Goal: Task Accomplishment & Management: Use online tool/utility

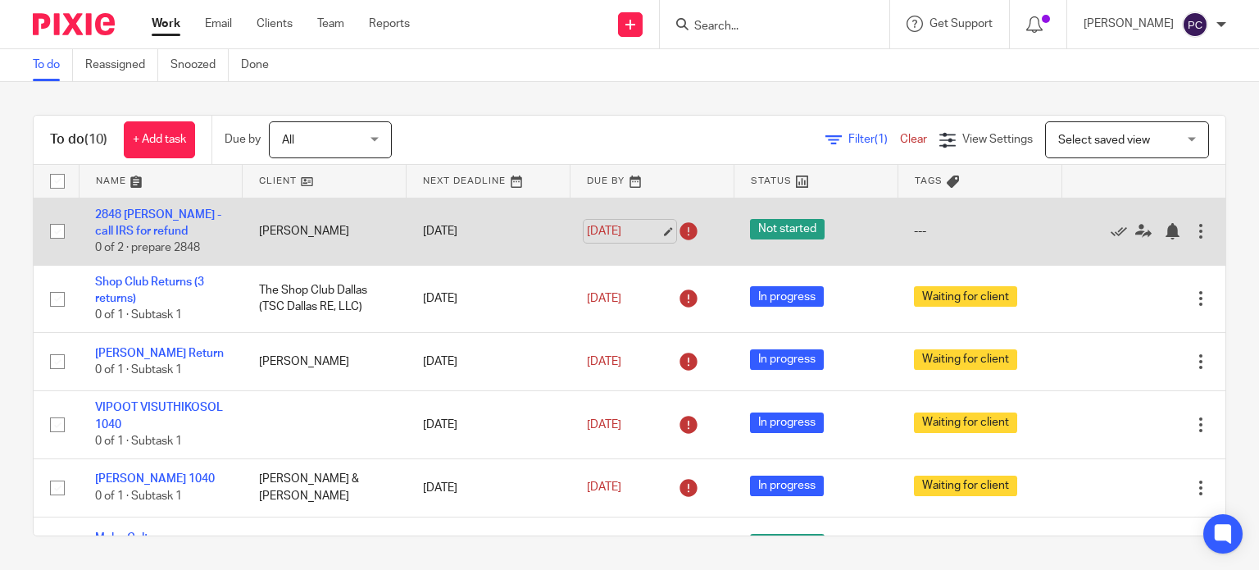
click at [637, 229] on link "[DATE]" at bounding box center [624, 231] width 74 height 17
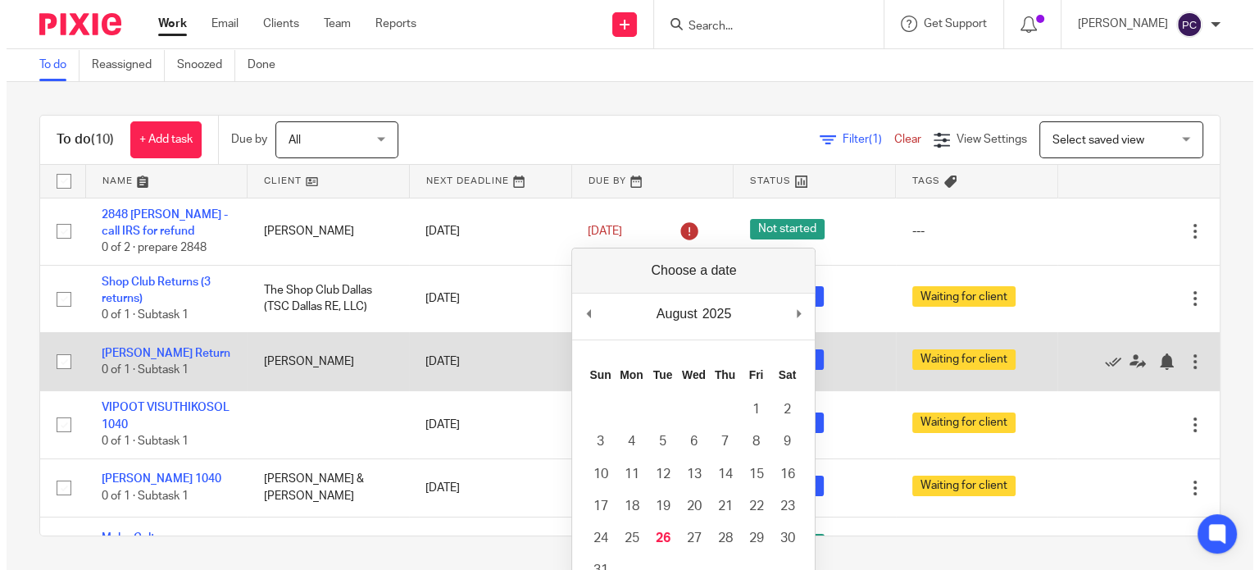
scroll to position [82, 0]
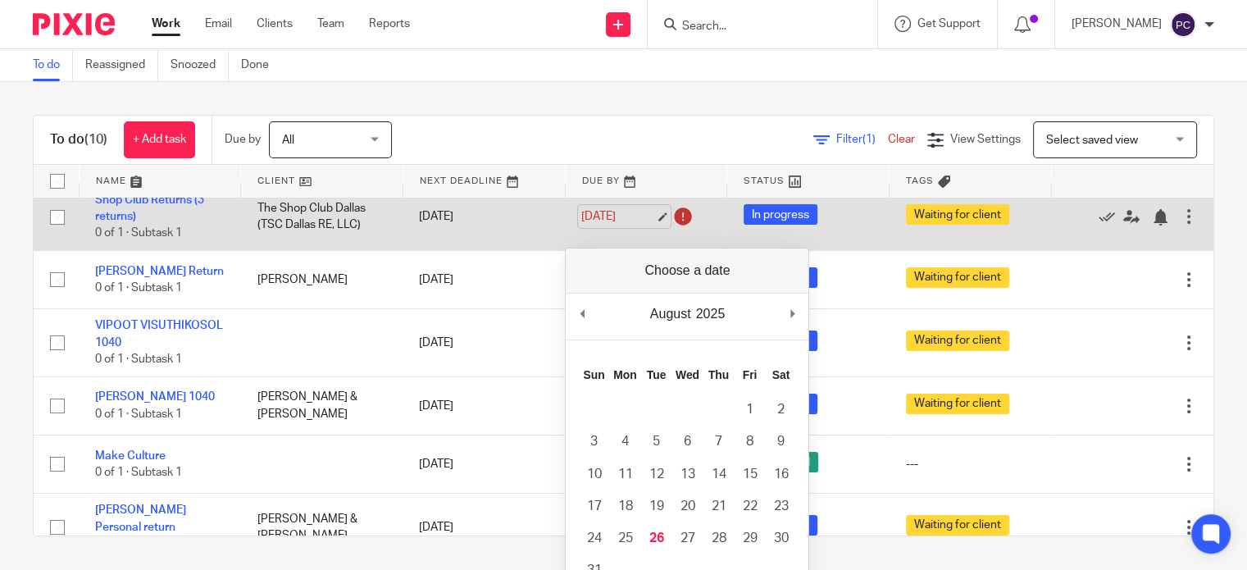
click at [643, 214] on link "[DATE]" at bounding box center [618, 216] width 74 height 17
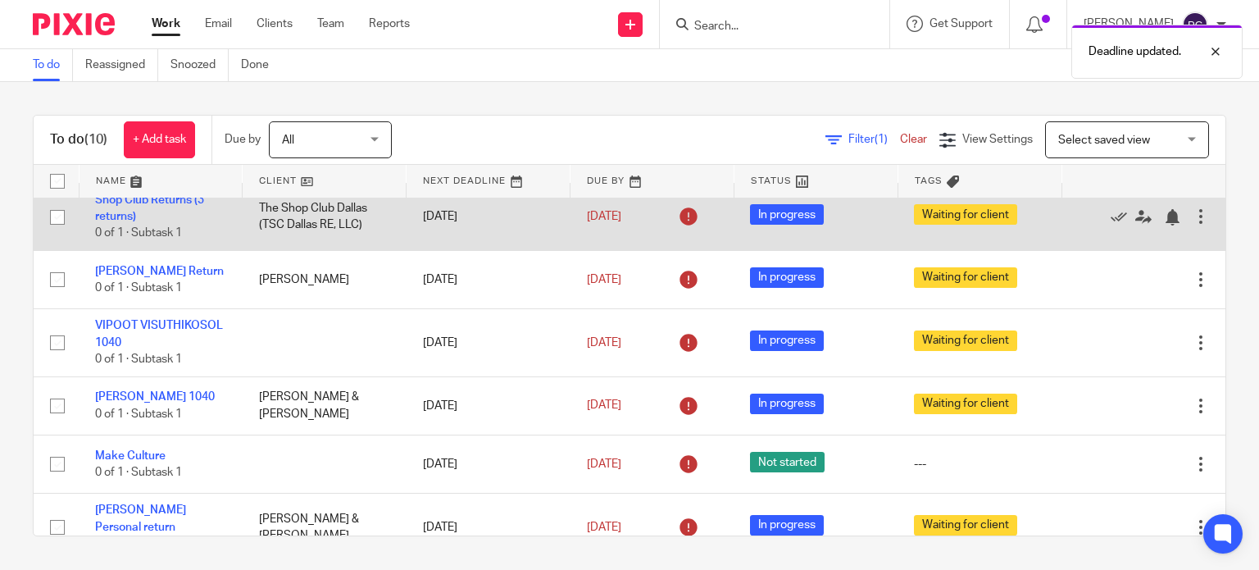
click at [675, 216] on icon at bounding box center [688, 216] width 26 height 26
click at [651, 212] on link "Aug 25, 2025" at bounding box center [624, 216] width 74 height 17
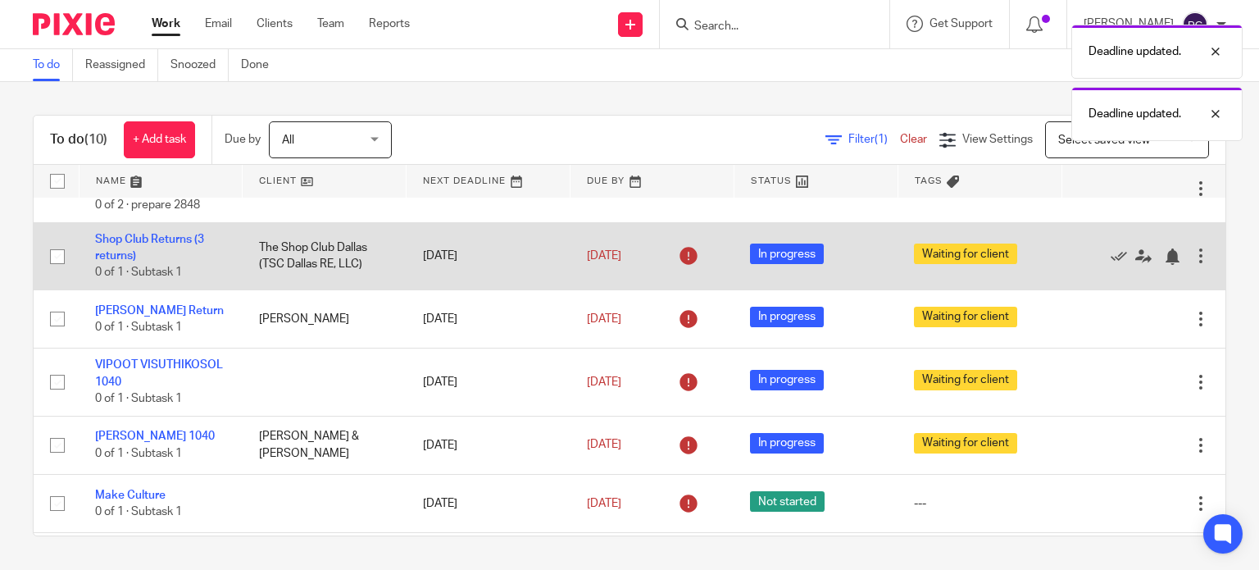
scroll to position [0, 0]
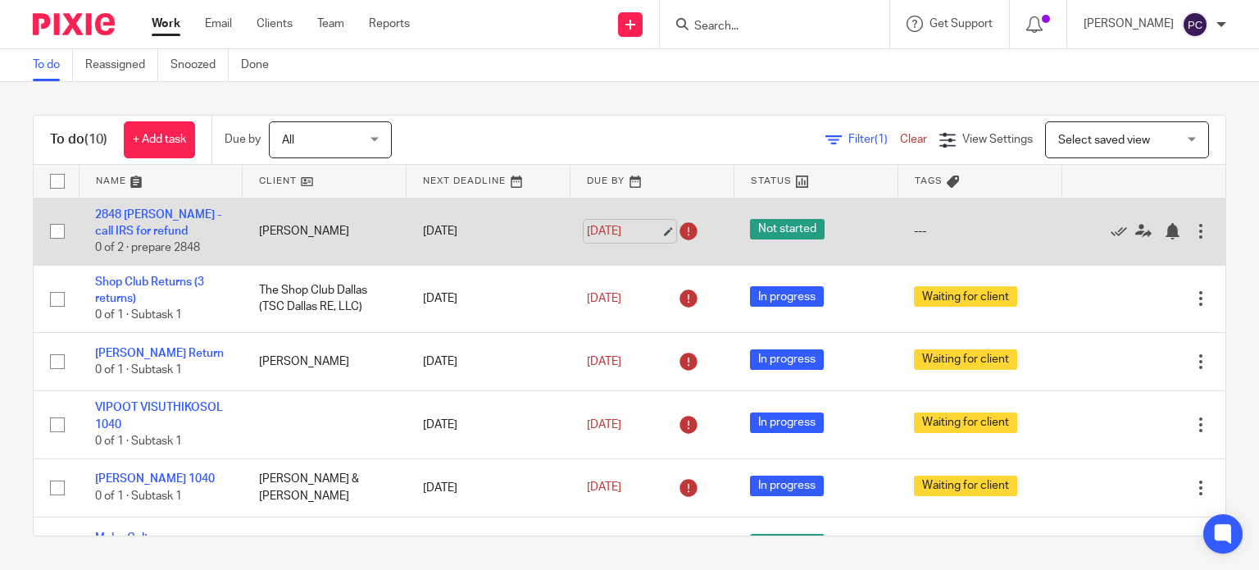
click at [647, 228] on link "[DATE]" at bounding box center [624, 231] width 74 height 17
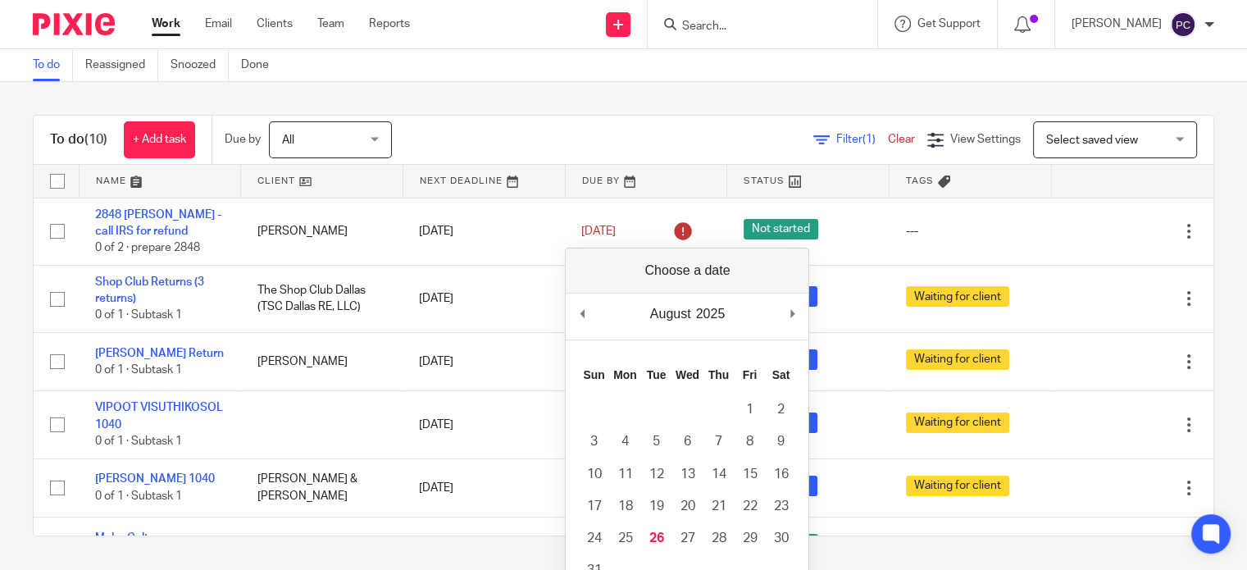
click at [600, 126] on div "Filter (1) Clear View Settings View Settings (1) Filters Clear Save Manage save…" at bounding box center [817, 139] width 793 height 37
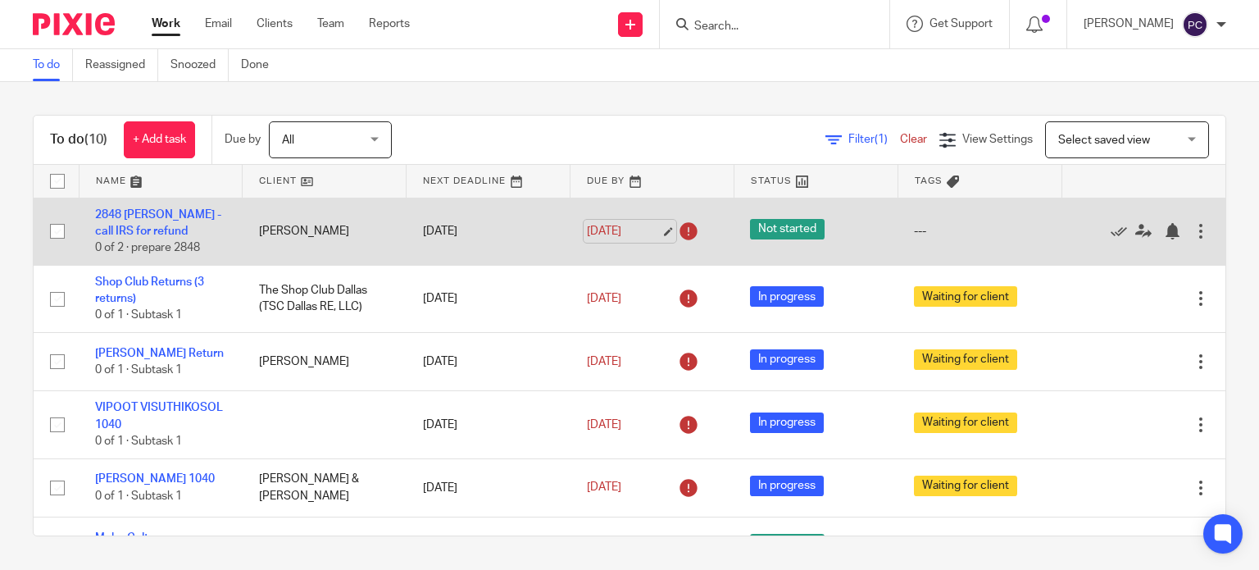
click at [650, 229] on link "[DATE]" at bounding box center [624, 231] width 74 height 17
click at [652, 230] on link "Aug 25, 2025" at bounding box center [624, 231] width 74 height 17
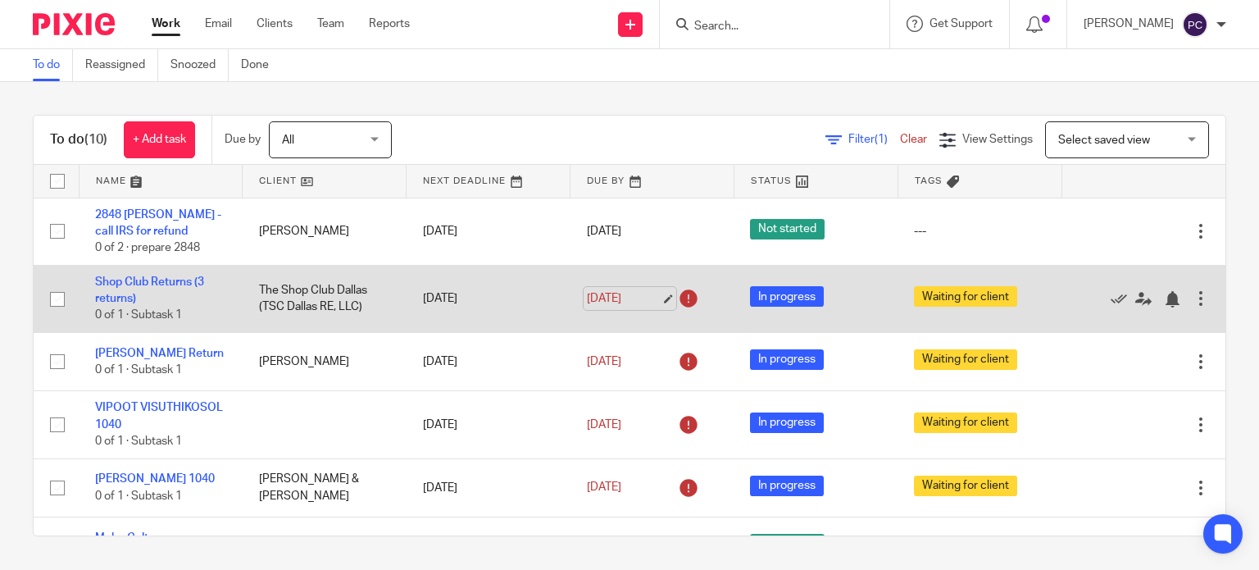
click at [652, 298] on link "Aug 25, 2025" at bounding box center [624, 298] width 74 height 17
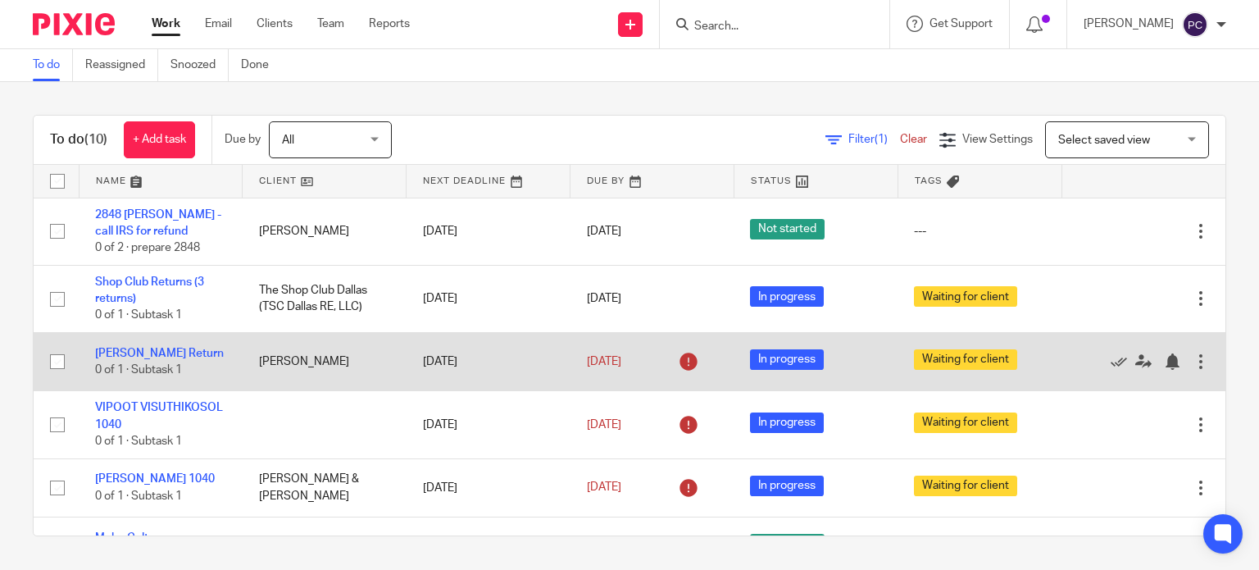
scroll to position [82, 0]
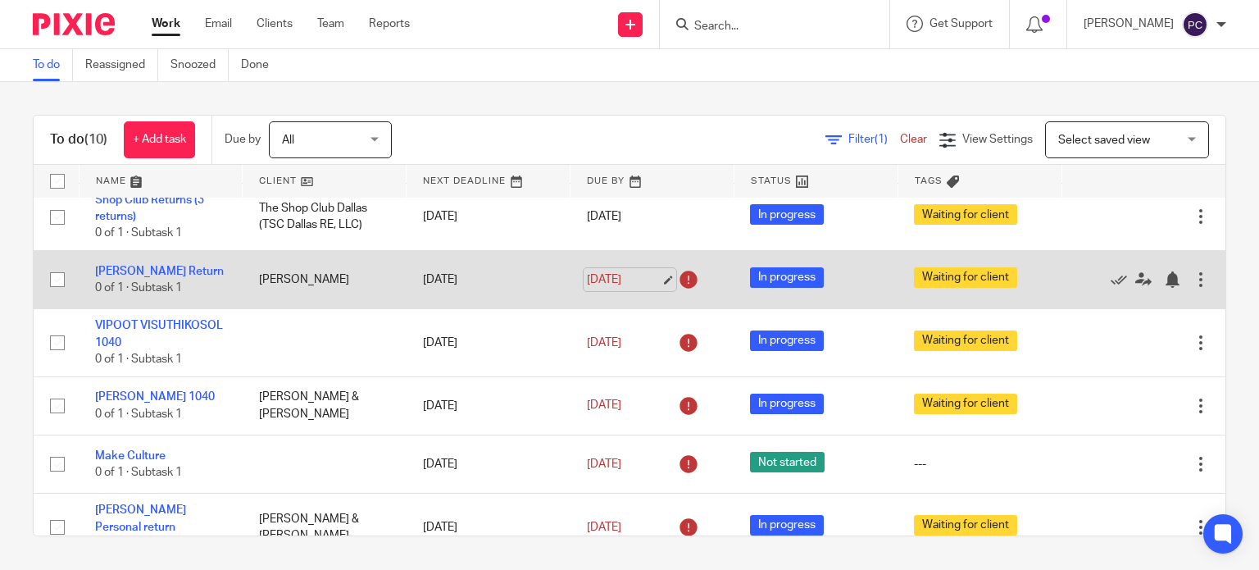
click at [652, 280] on link "[DATE]" at bounding box center [624, 279] width 74 height 17
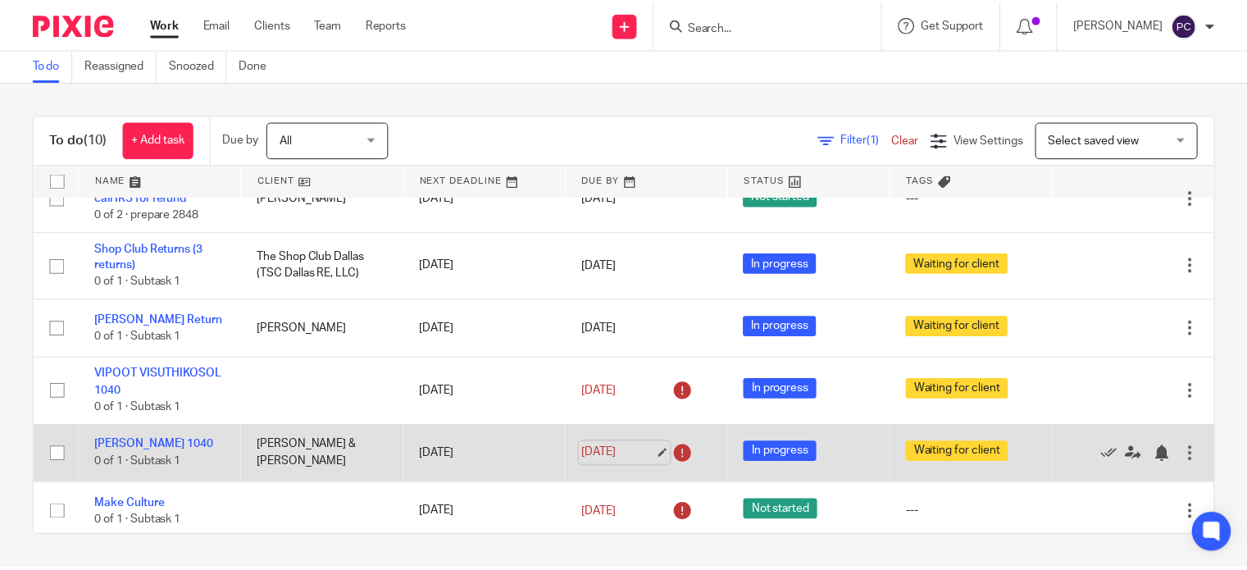
scroll to position [115, 0]
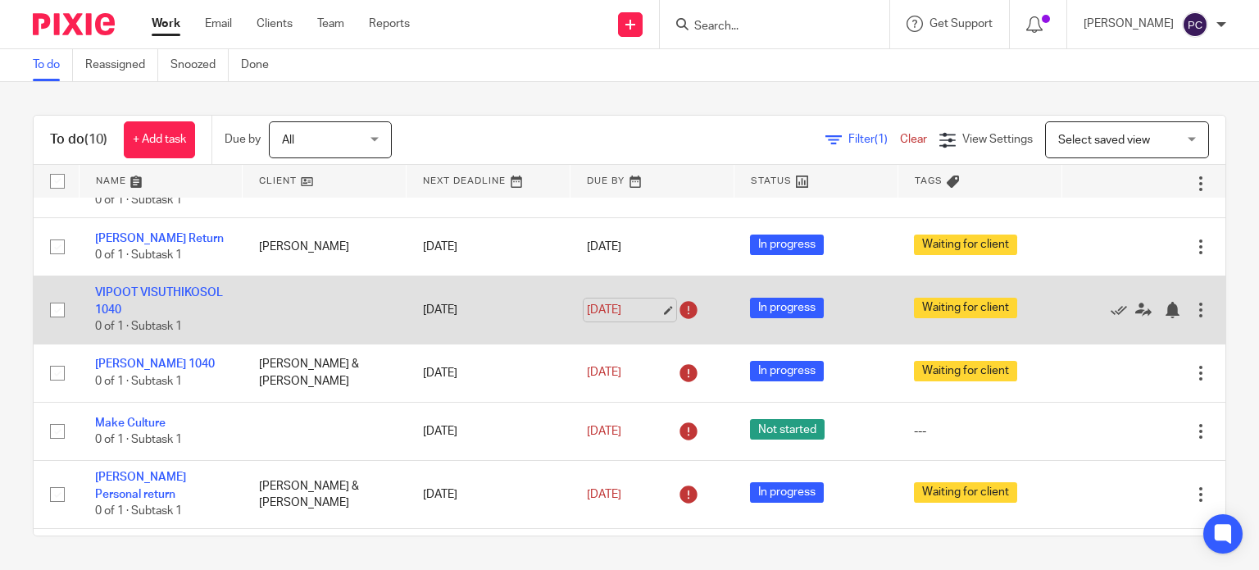
click at [648, 308] on link "[DATE]" at bounding box center [624, 310] width 74 height 17
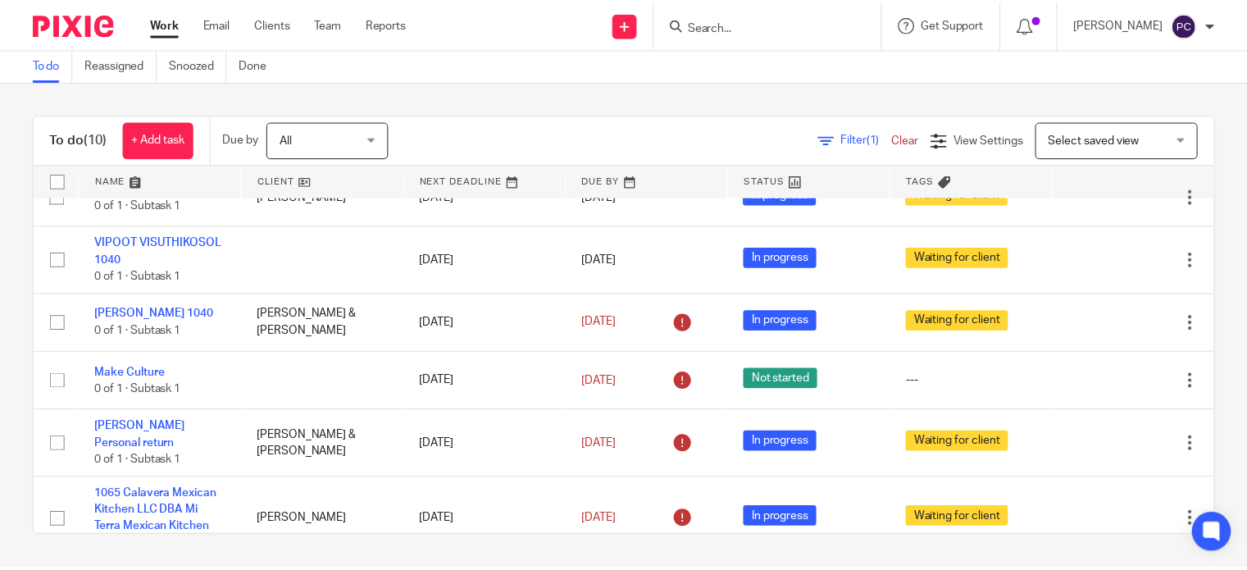
scroll to position [164, 0]
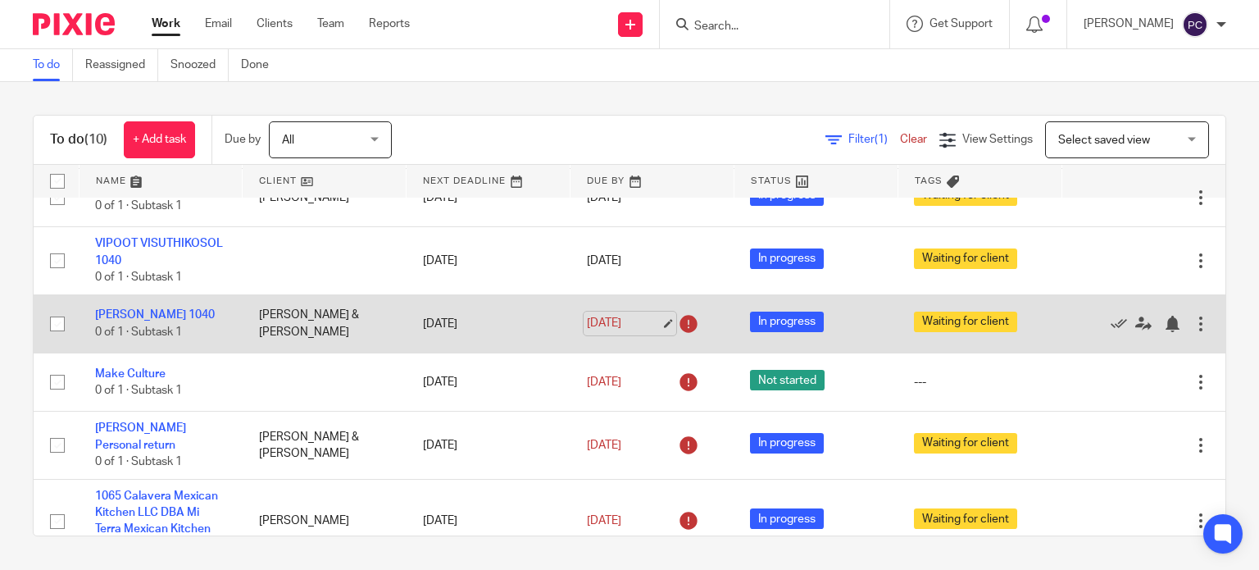
click at [647, 324] on link "[DATE]" at bounding box center [624, 323] width 74 height 17
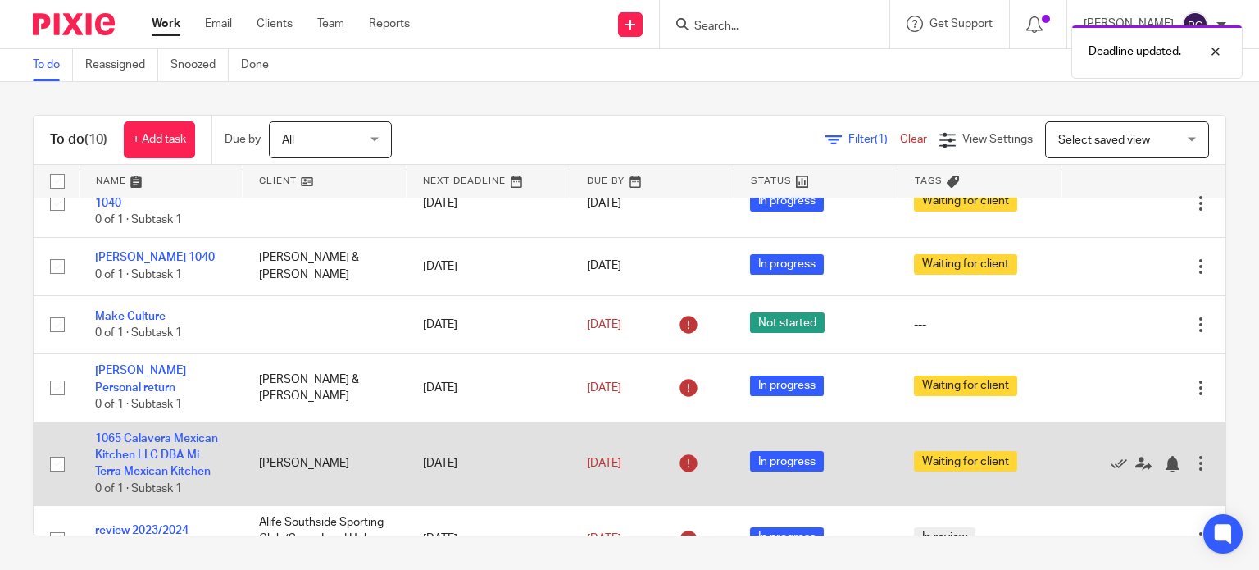
scroll to position [246, 0]
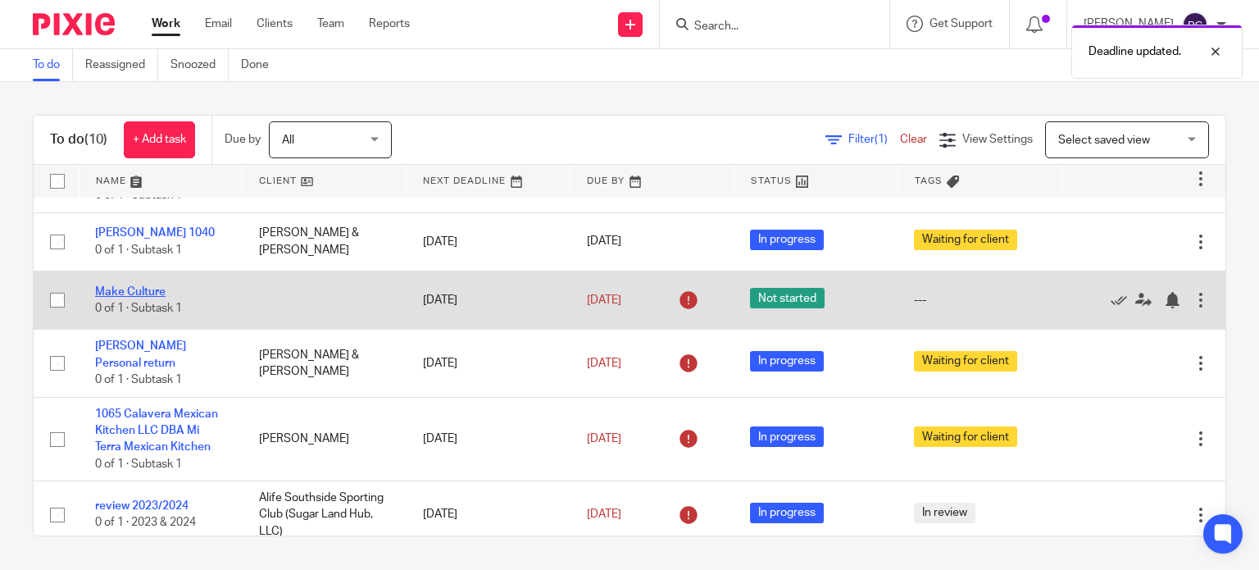
click at [143, 291] on link "Make Culture" at bounding box center [130, 291] width 70 height 11
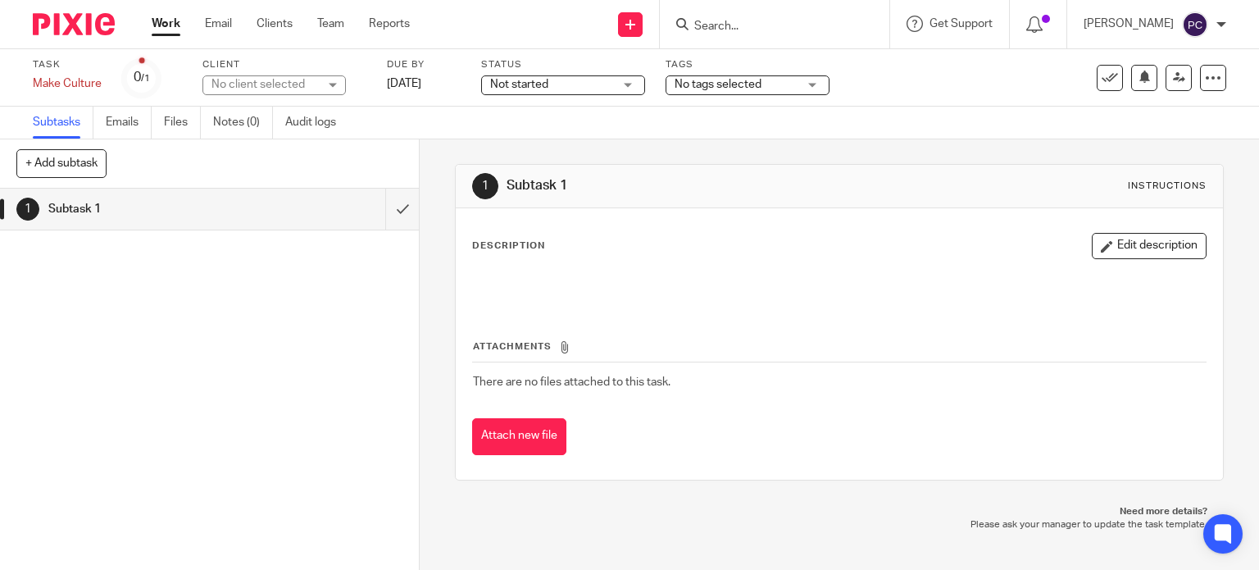
click at [80, 204] on h1 "Subtask 1" at bounding box center [155, 209] width 214 height 25
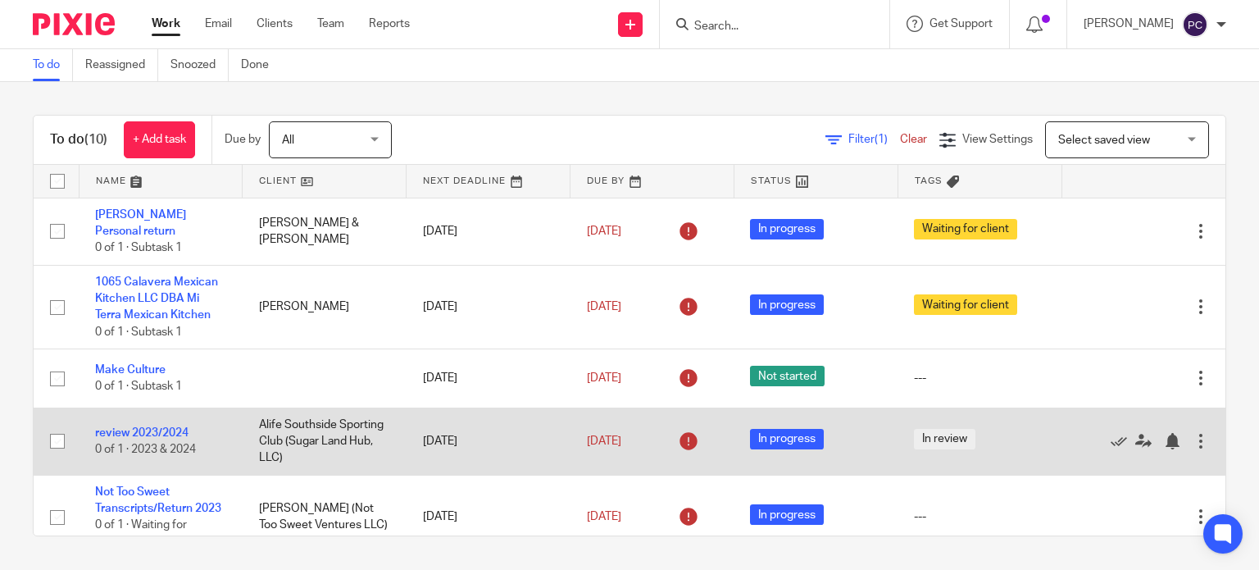
drag, startPoint x: 61, startPoint y: 442, endPoint x: 85, endPoint y: 442, distance: 24.6
click at [61, 442] on input "checkbox" at bounding box center [57, 440] width 31 height 31
checkbox input "true"
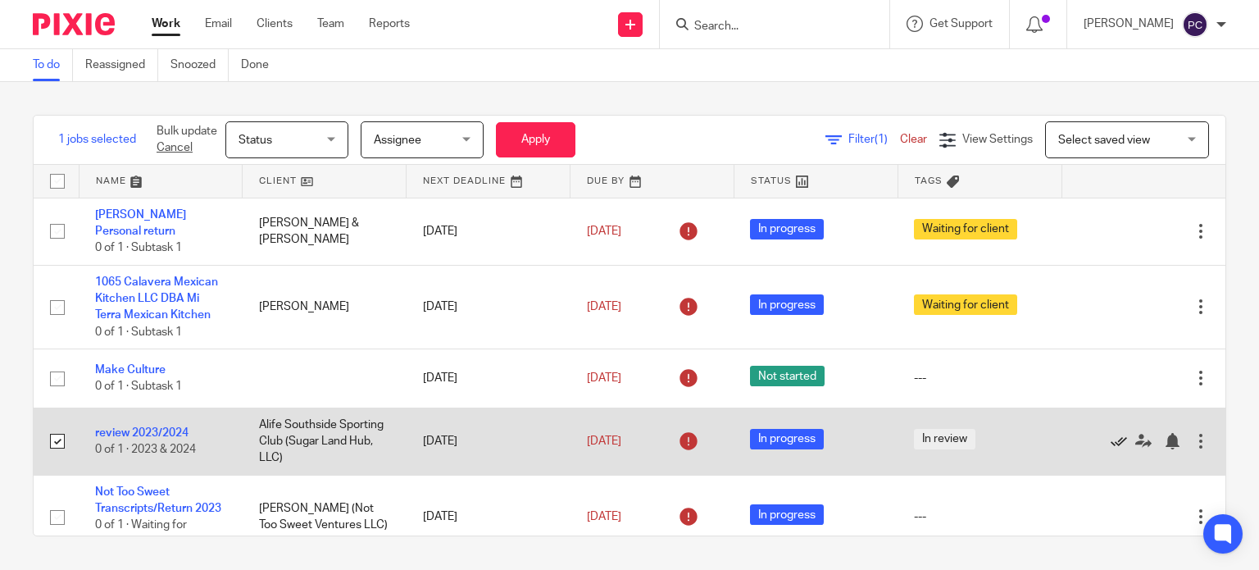
click at [1111, 443] on icon at bounding box center [1119, 441] width 16 height 16
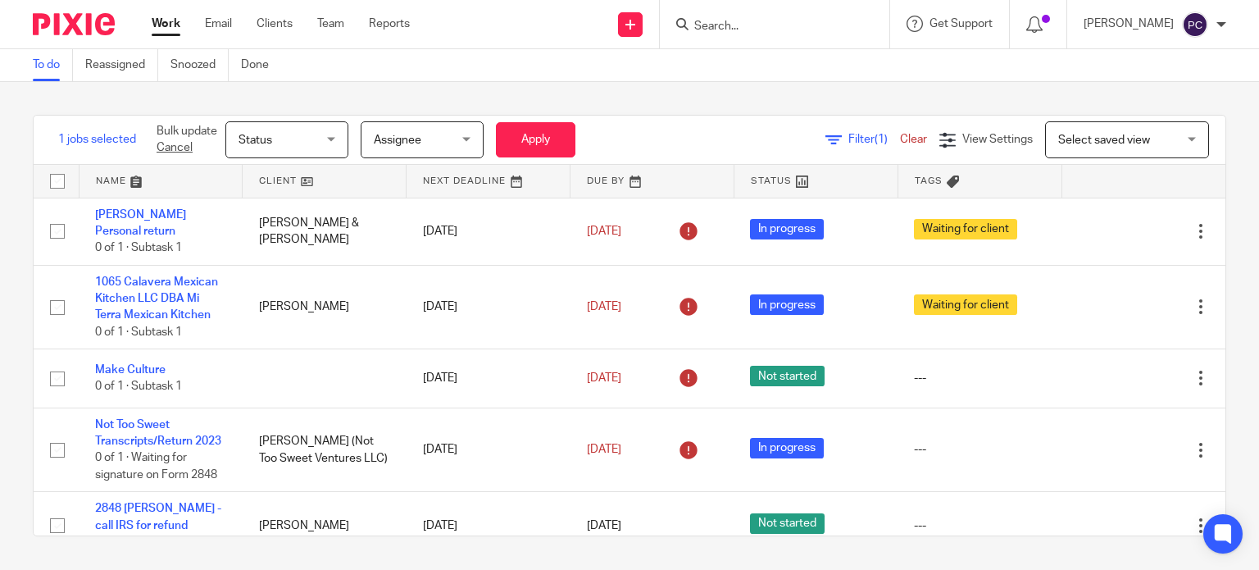
click at [12, 314] on div "1 jobs selected Bulk update Cancel Status Status Status Not started In progress…" at bounding box center [629, 325] width 1259 height 487
click at [16, 252] on div "1 jobs selected Bulk update Cancel Status Status Status Not started In progress…" at bounding box center [629, 325] width 1259 height 487
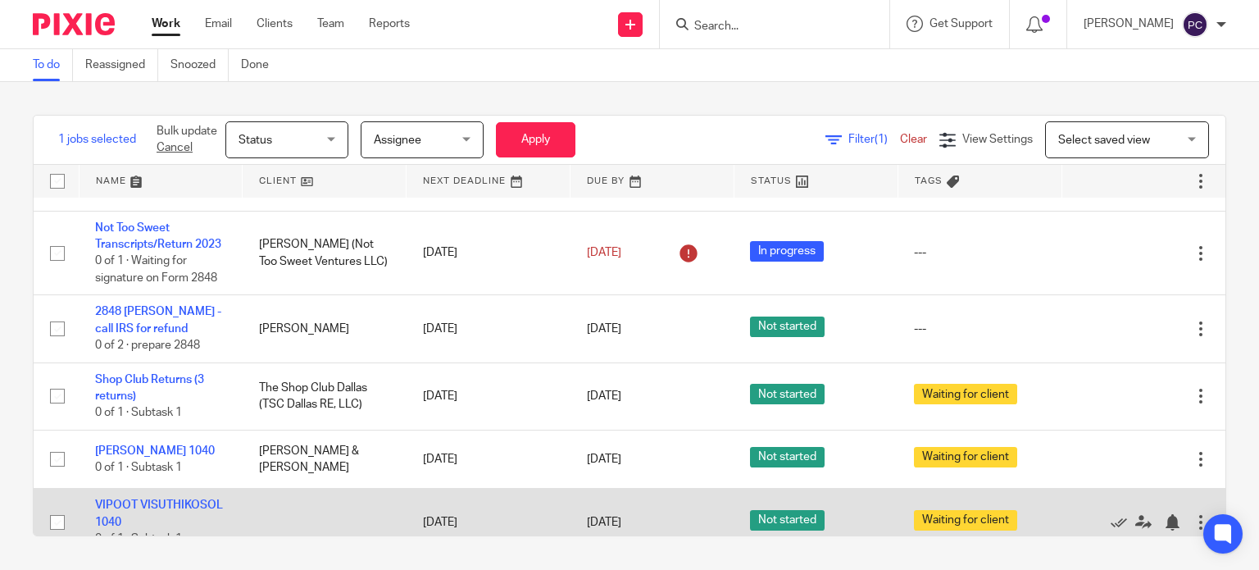
scroll to position [293, 0]
